Goal: Navigation & Orientation: Find specific page/section

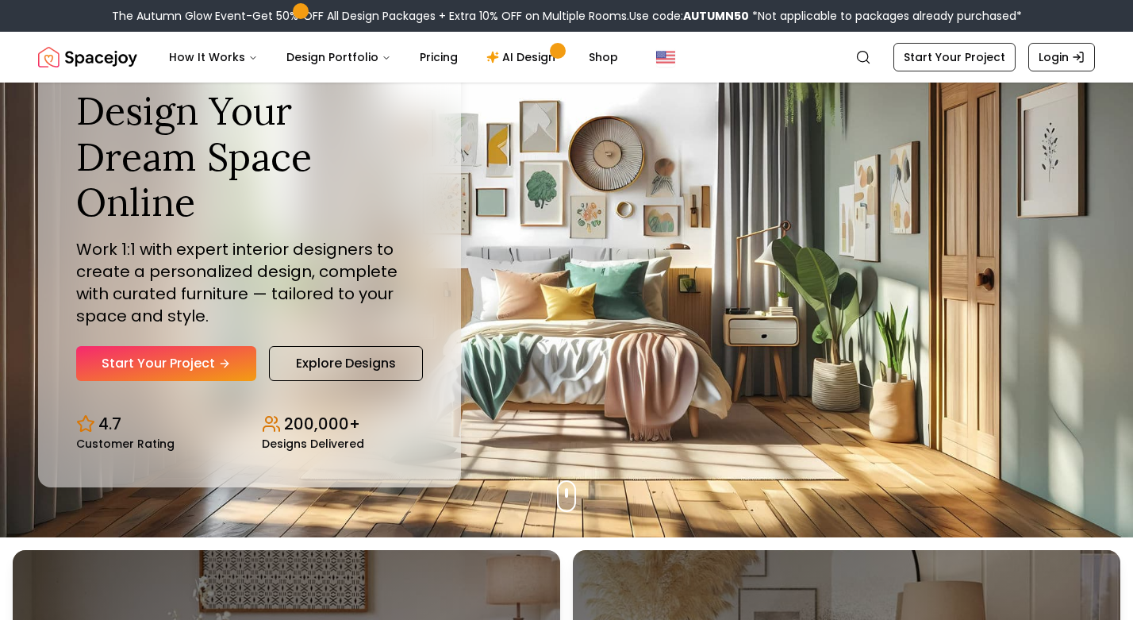
scroll to position [92, 0]
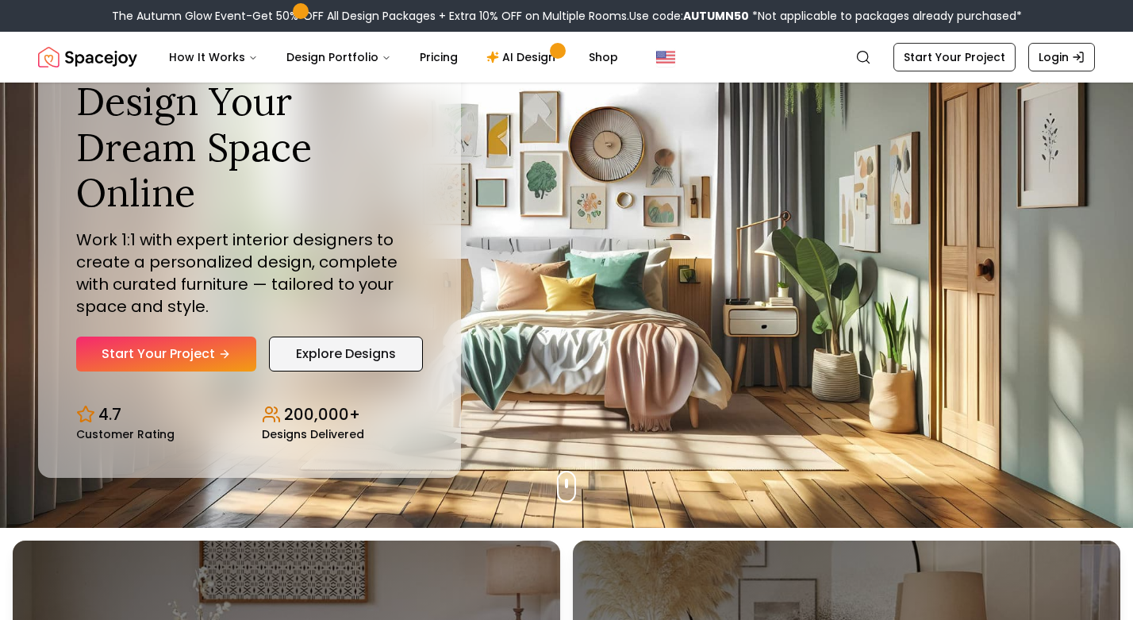
click at [348, 336] on link "Explore Designs" at bounding box center [346, 353] width 154 height 35
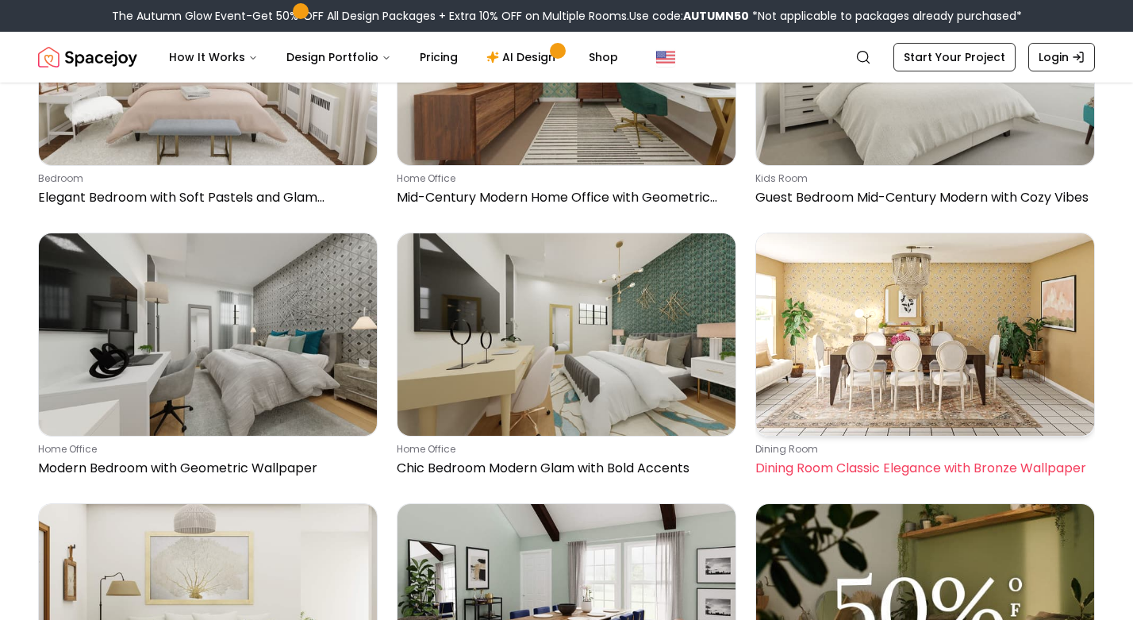
scroll to position [6158, 0]
